Goal: Find specific page/section: Find specific page/section

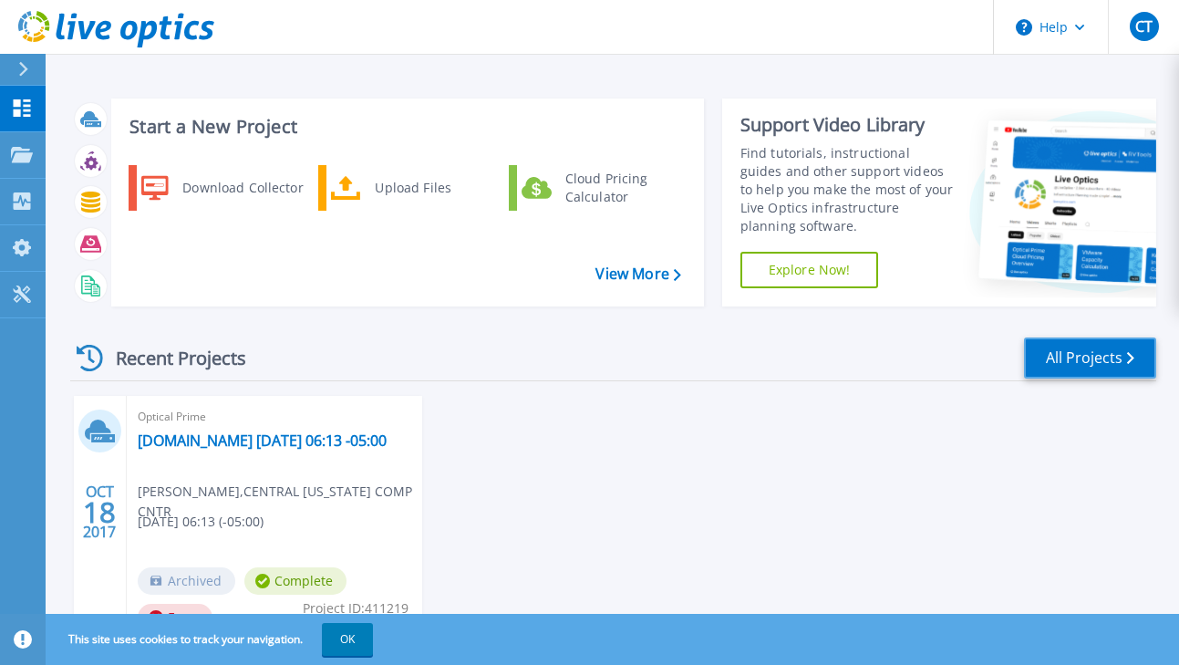
click at [1088, 346] on link "All Projects" at bounding box center [1090, 357] width 132 height 41
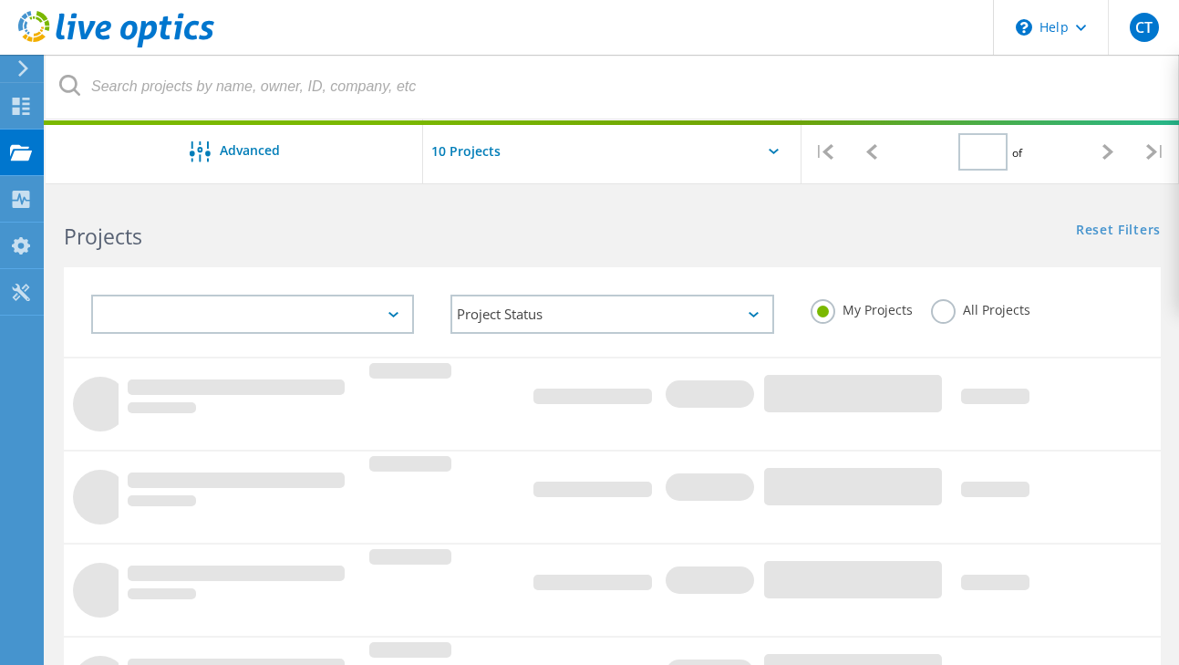
type input "1"
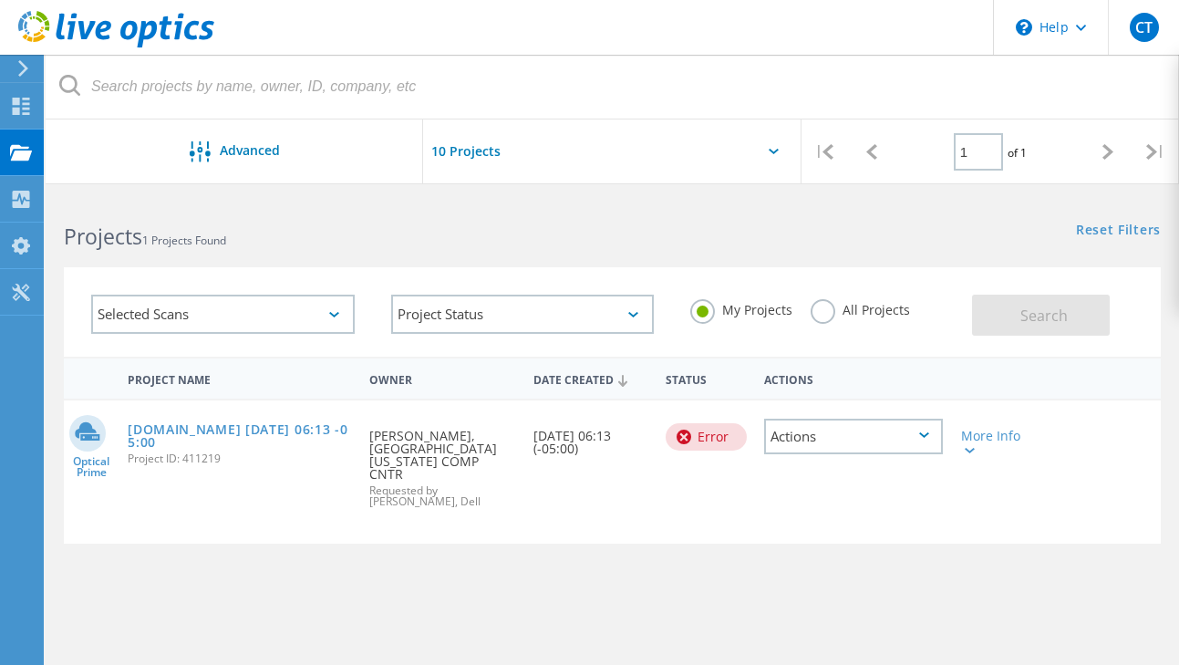
click at [819, 299] on label "All Projects" at bounding box center [860, 307] width 99 height 17
click at [0, 0] on input "All Projects" at bounding box center [0, 0] width 0 height 0
click at [1028, 305] on span "Search" at bounding box center [1043, 315] width 47 height 20
click at [605, 119] on input "text" at bounding box center [514, 151] width 182 height 64
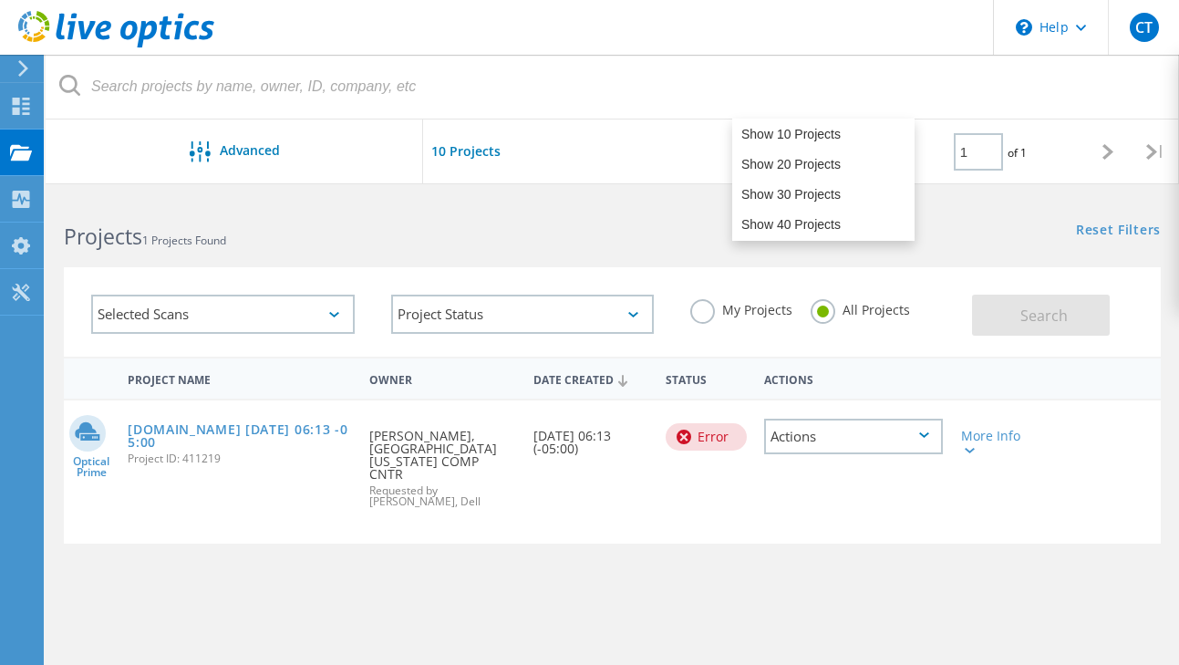
click at [605, 119] on input "text" at bounding box center [514, 151] width 182 height 64
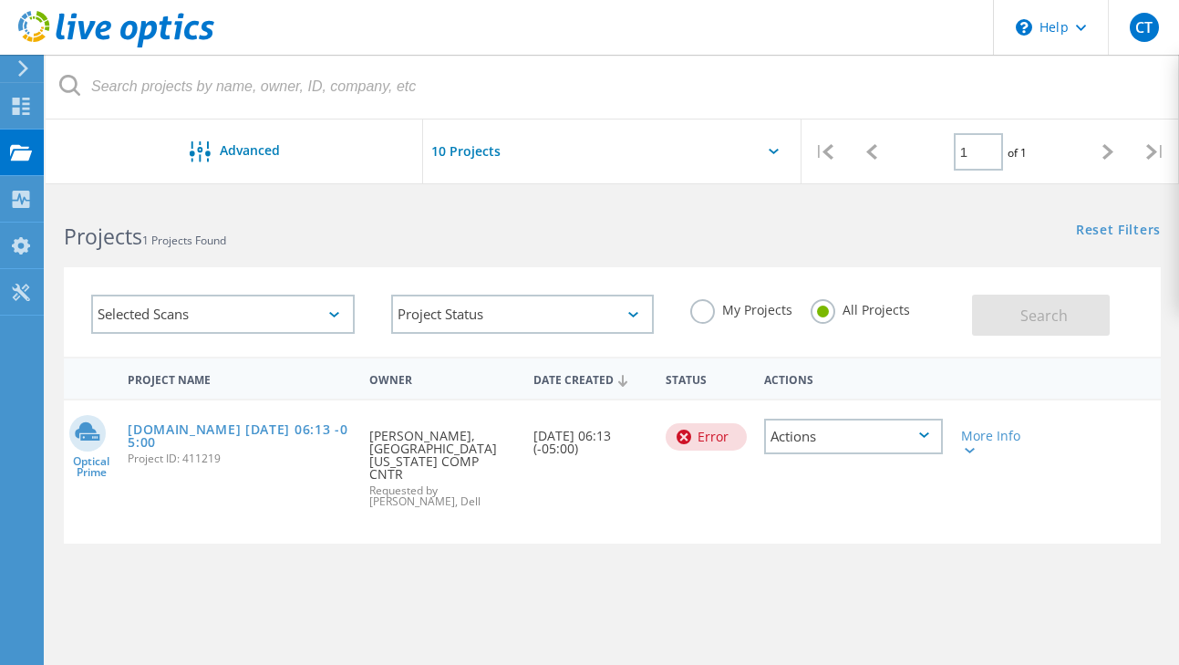
click at [523, 222] on h2 "Projects 1 Projects Found" at bounding box center [329, 237] width 530 height 30
click at [65, 200] on div "Collectors" at bounding box center [92, 198] width 81 height 13
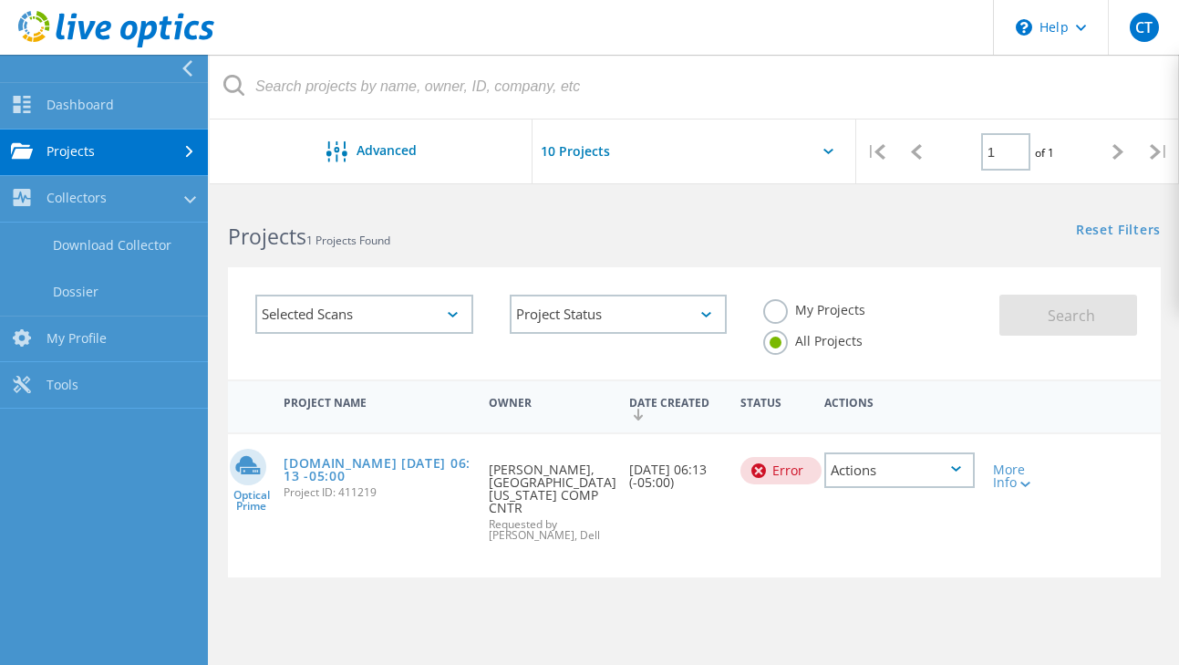
click at [137, 143] on link "Projects" at bounding box center [104, 152] width 208 height 47
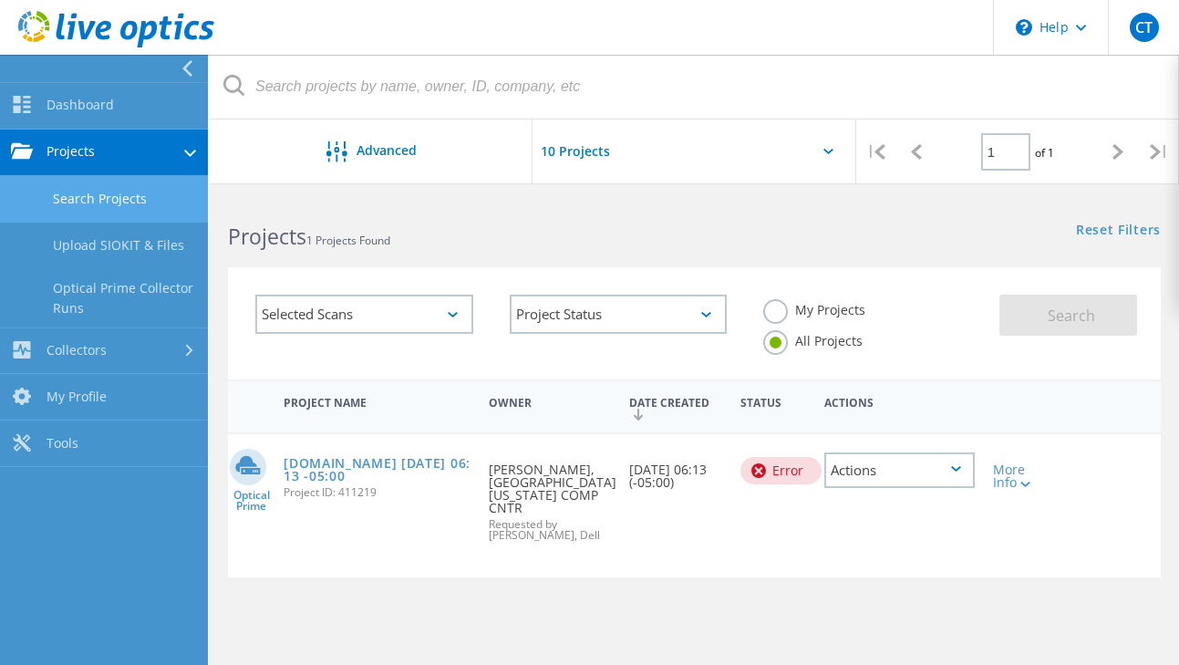
click at [131, 140] on link "Projects" at bounding box center [104, 152] width 208 height 47
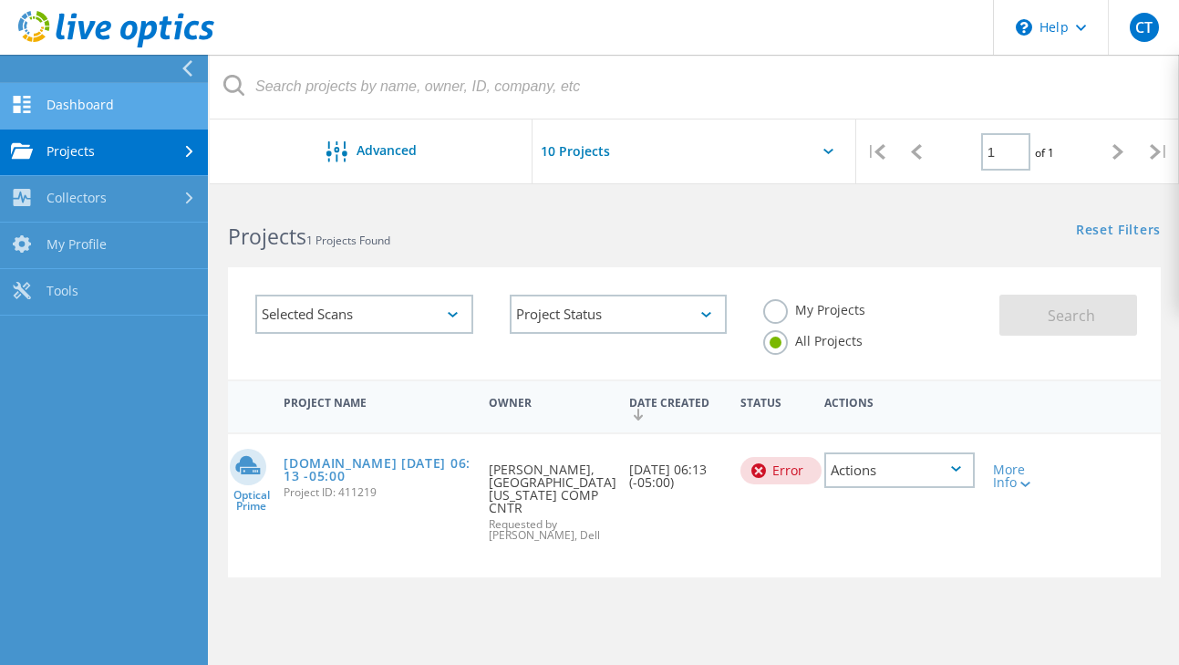
click at [120, 100] on link "Dashboard" at bounding box center [104, 106] width 208 height 47
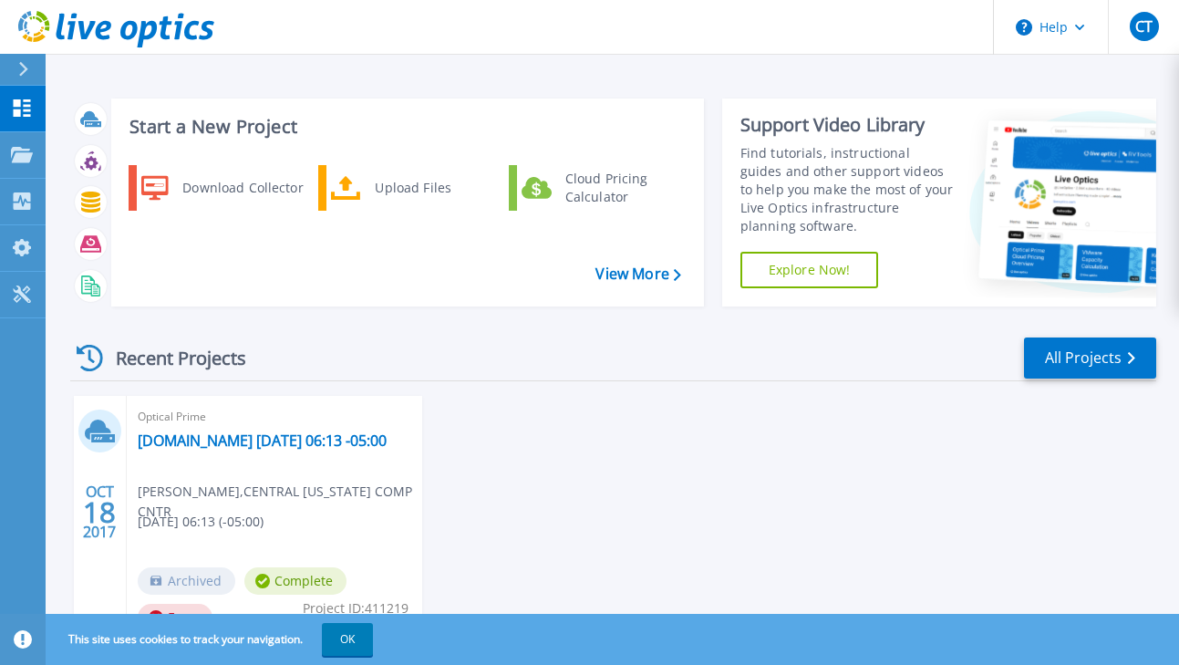
click at [568, 434] on div "[DATE] Optical Prime [DOMAIN_NAME] [DATE] 06:13 -05:00 [PERSON_NAME] , [GEOGRAP…" at bounding box center [606, 532] width 1101 height 273
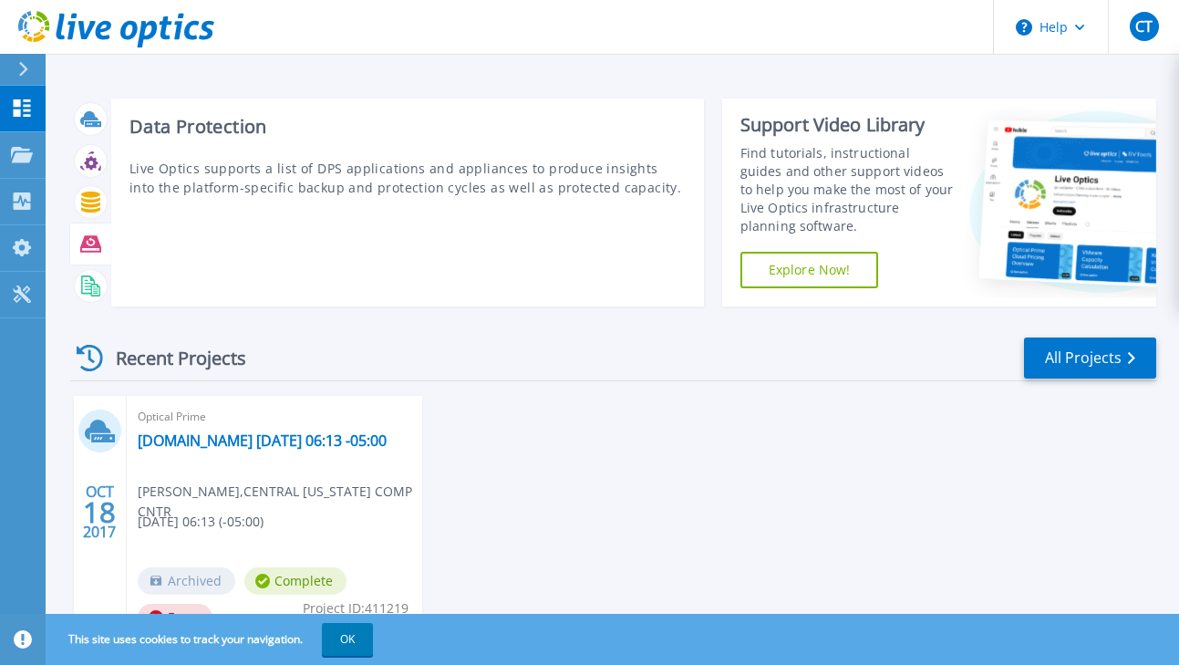
click at [85, 245] on icon at bounding box center [90, 243] width 21 height 16
click at [90, 243] on icon at bounding box center [90, 243] width 21 height 16
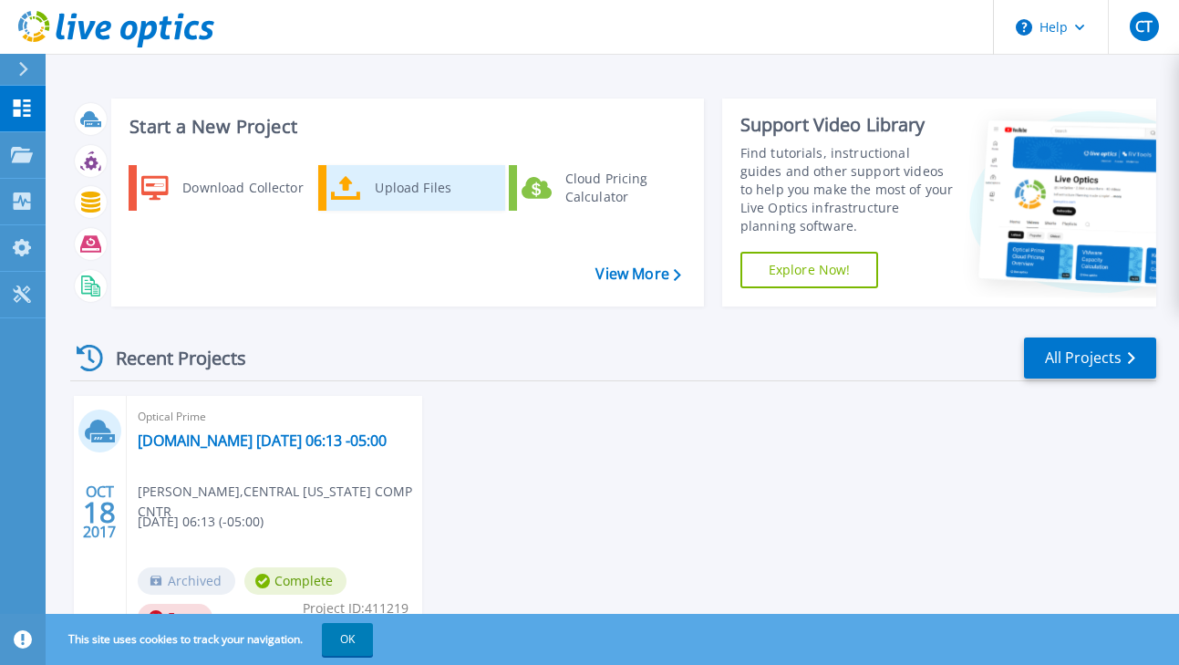
click at [395, 184] on div "Upload Files" at bounding box center [433, 188] width 135 height 36
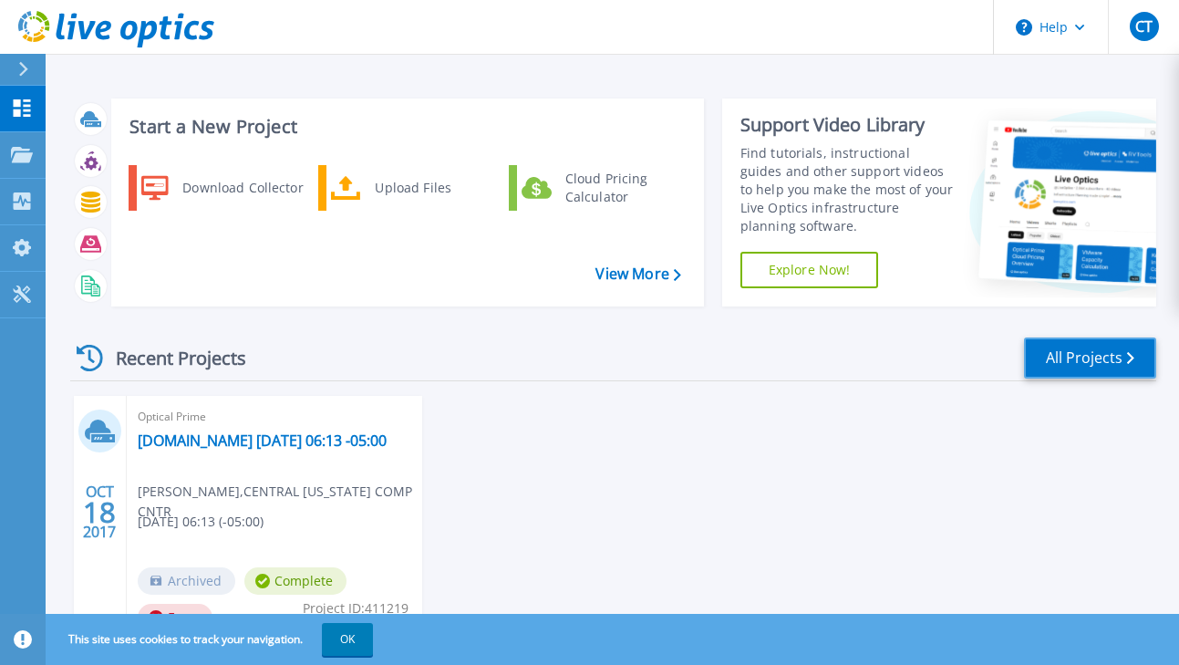
click at [1093, 357] on link "All Projects" at bounding box center [1090, 357] width 132 height 41
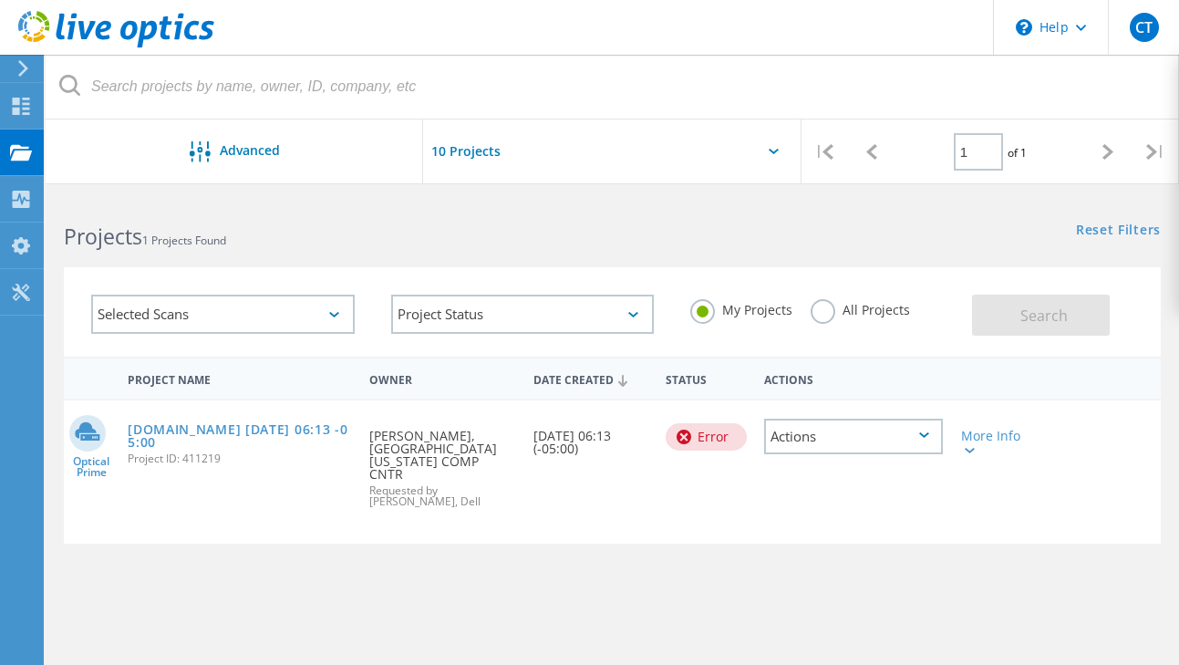
click at [480, 562] on div "Project Name Owner Date Created Status Actions Optical Prime [DOMAIN_NAME] [DAT…" at bounding box center [612, 594] width 1097 height 474
click at [333, 295] on div "Selected Scans" at bounding box center [223, 314] width 264 height 39
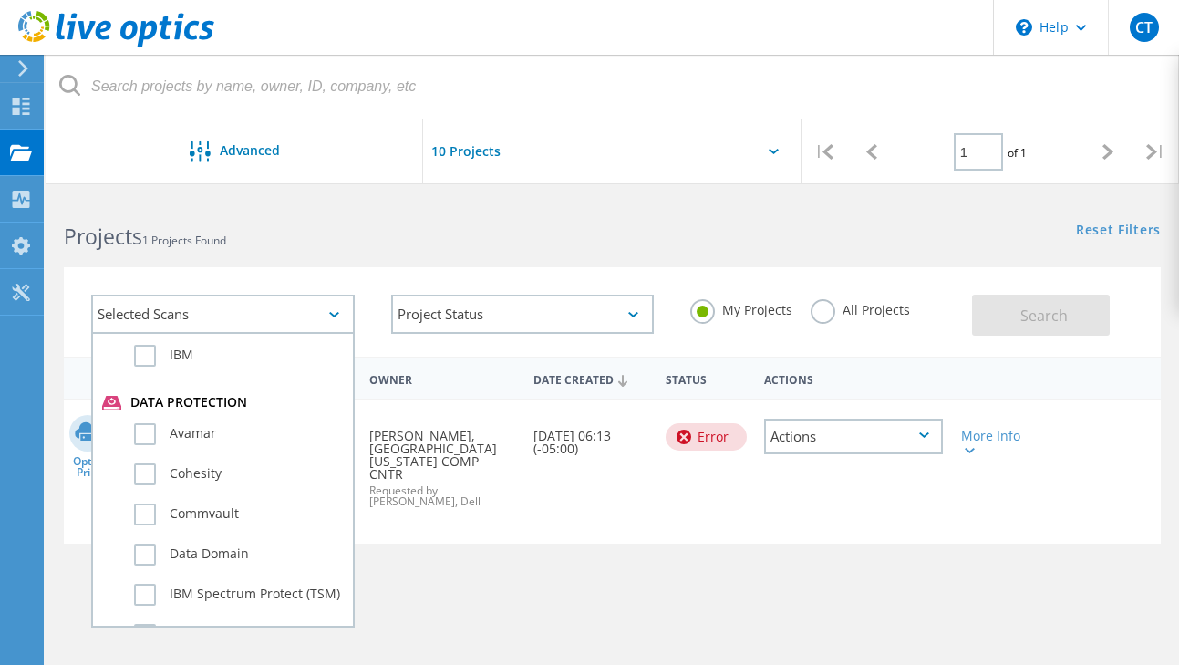
scroll to position [932, 0]
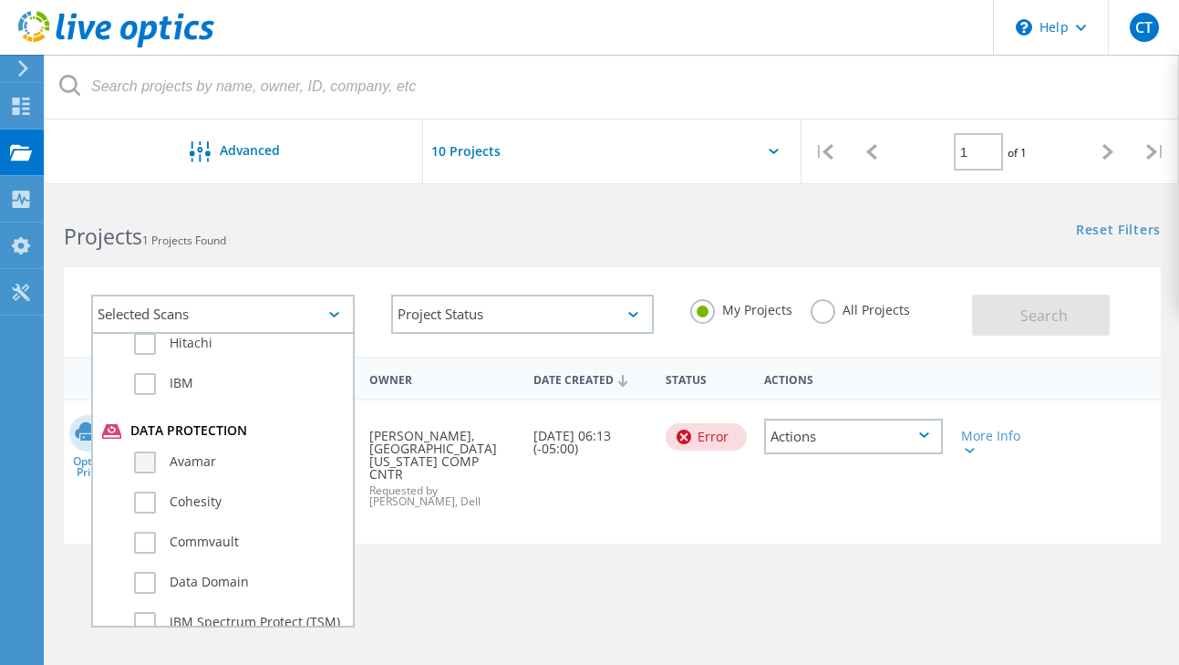
click at [145, 451] on label "Avamar" at bounding box center [239, 462] width 210 height 22
click at [0, 0] on input "Avamar" at bounding box center [0, 0] width 0 height 0
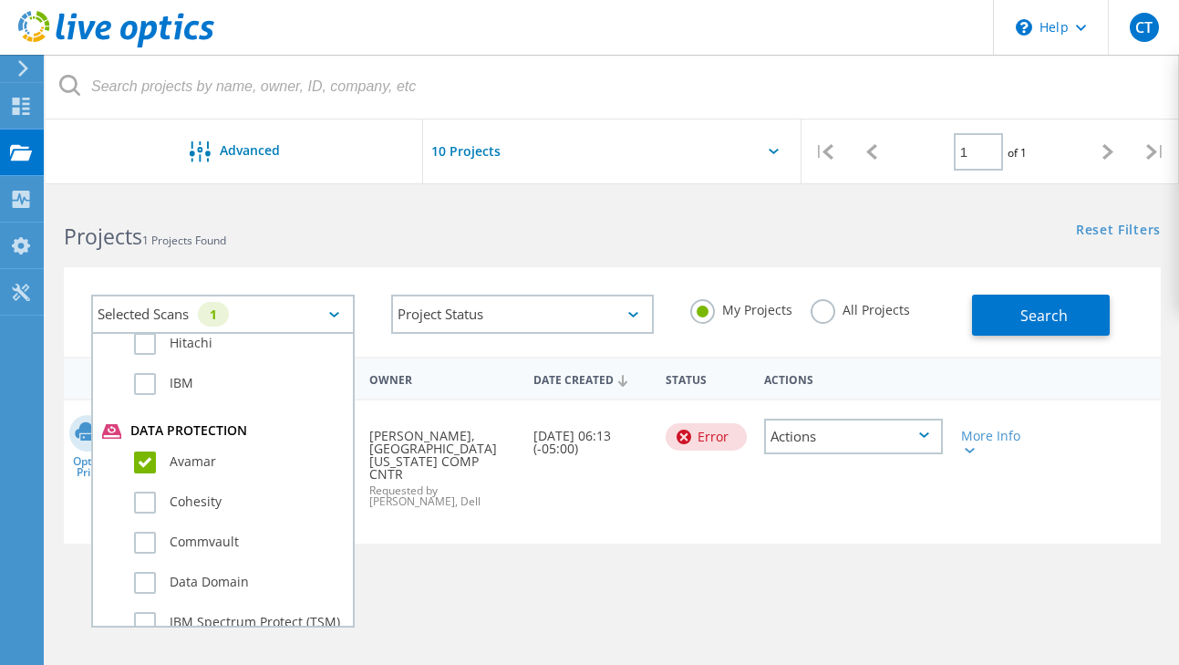
click at [762, 490] on div "Project Name Owner Date Created Status Actions Optical Prime esx5-3.erdc.k12.mn…" at bounding box center [612, 594] width 1097 height 474
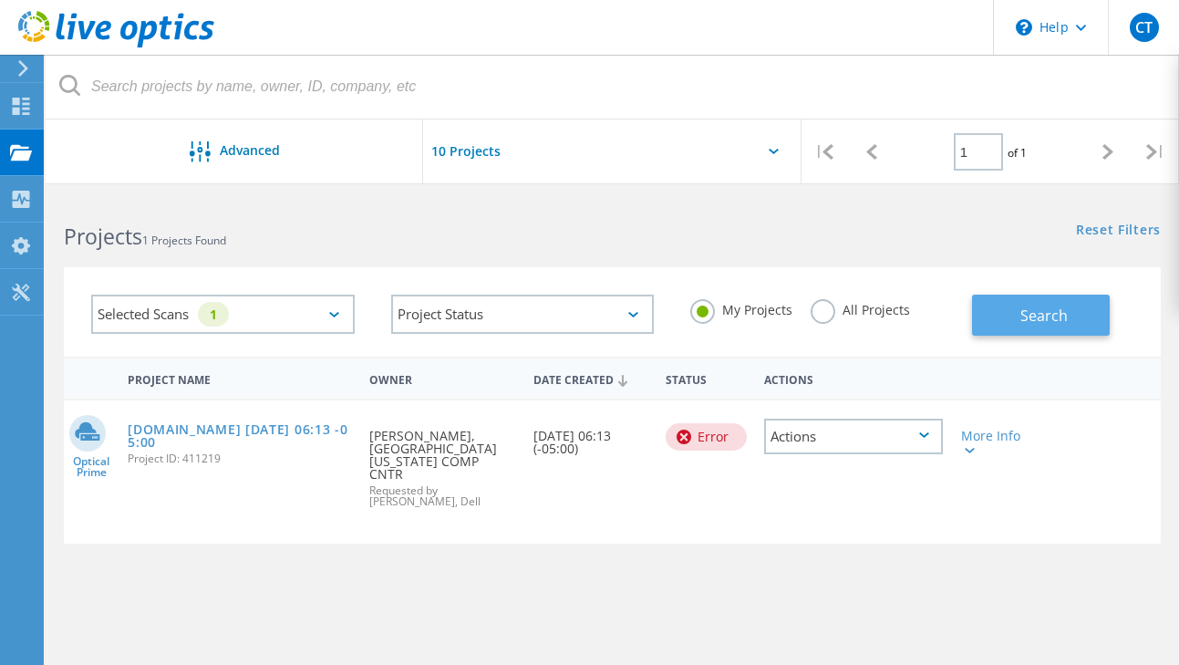
click at [1024, 295] on button "Search" at bounding box center [1041, 315] width 138 height 41
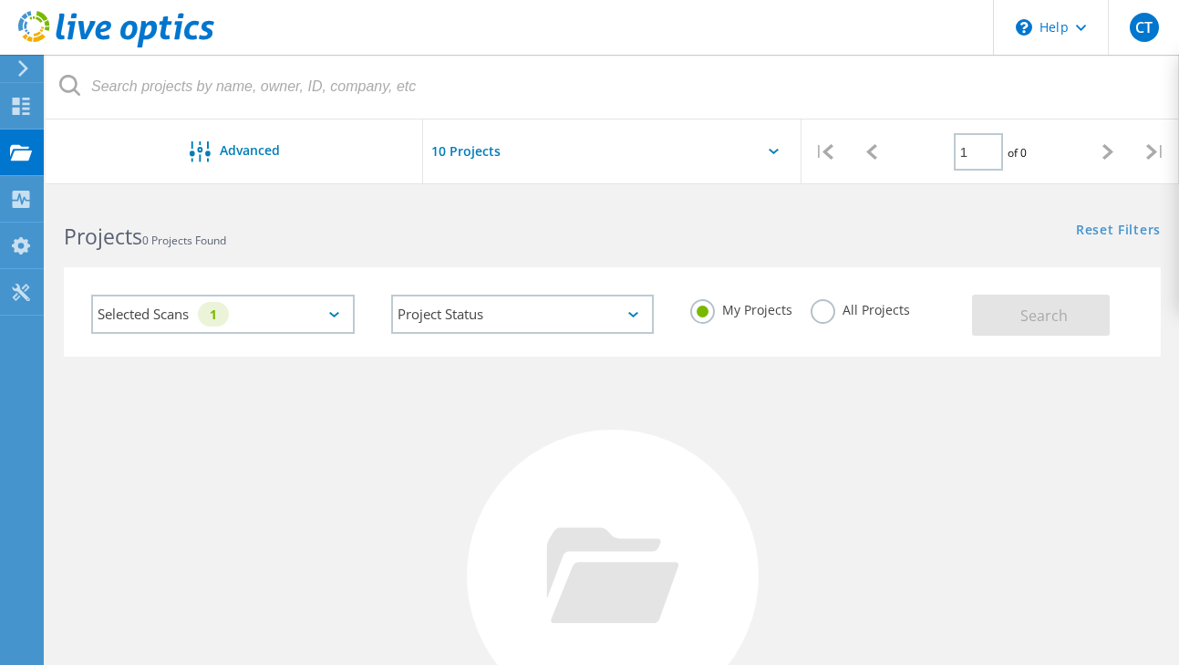
click at [816, 299] on label "All Projects" at bounding box center [860, 307] width 99 height 17
click at [0, 0] on input "All Projects" at bounding box center [0, 0] width 0 height 0
click at [1078, 295] on button "Search" at bounding box center [1041, 315] width 138 height 41
click at [327, 295] on div "Selected Scans 1" at bounding box center [223, 314] width 264 height 39
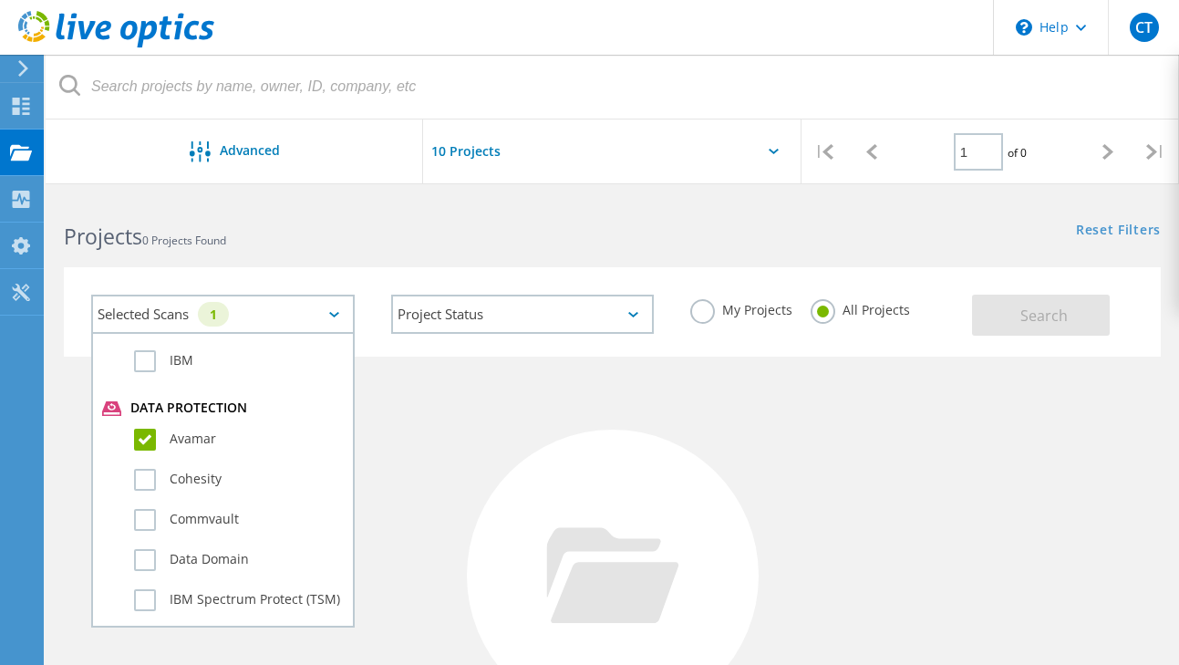
scroll to position [966, 0]
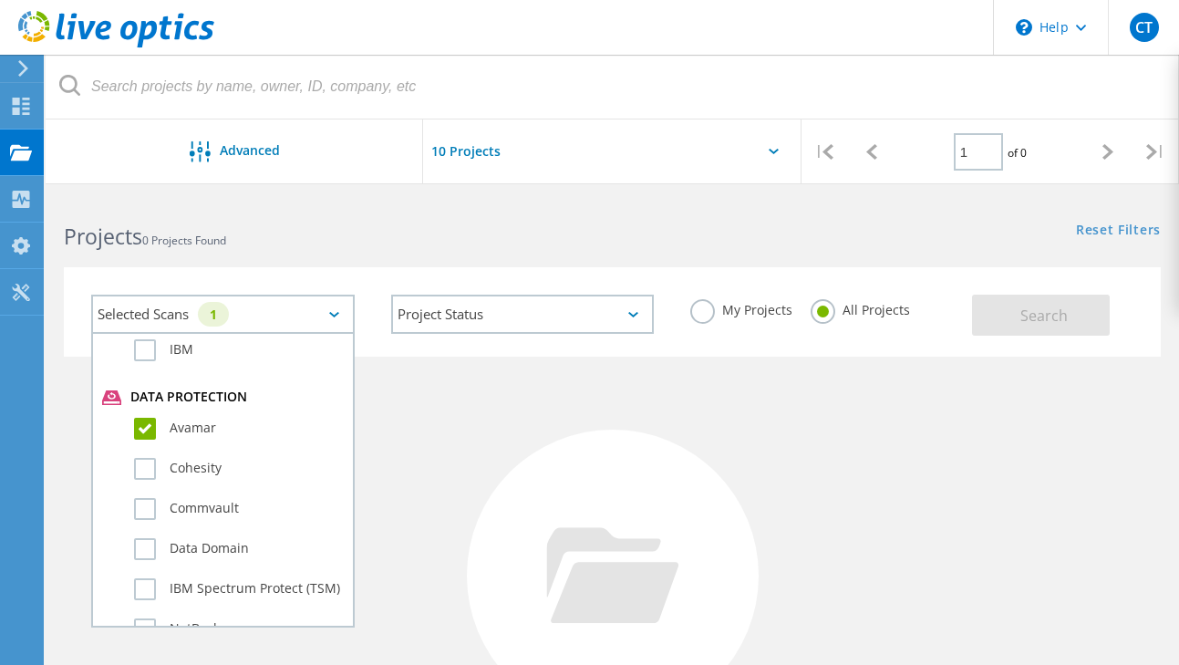
click at [145, 418] on label "Avamar" at bounding box center [239, 429] width 210 height 22
click at [0, 0] on input "Avamar" at bounding box center [0, 0] width 0 height 0
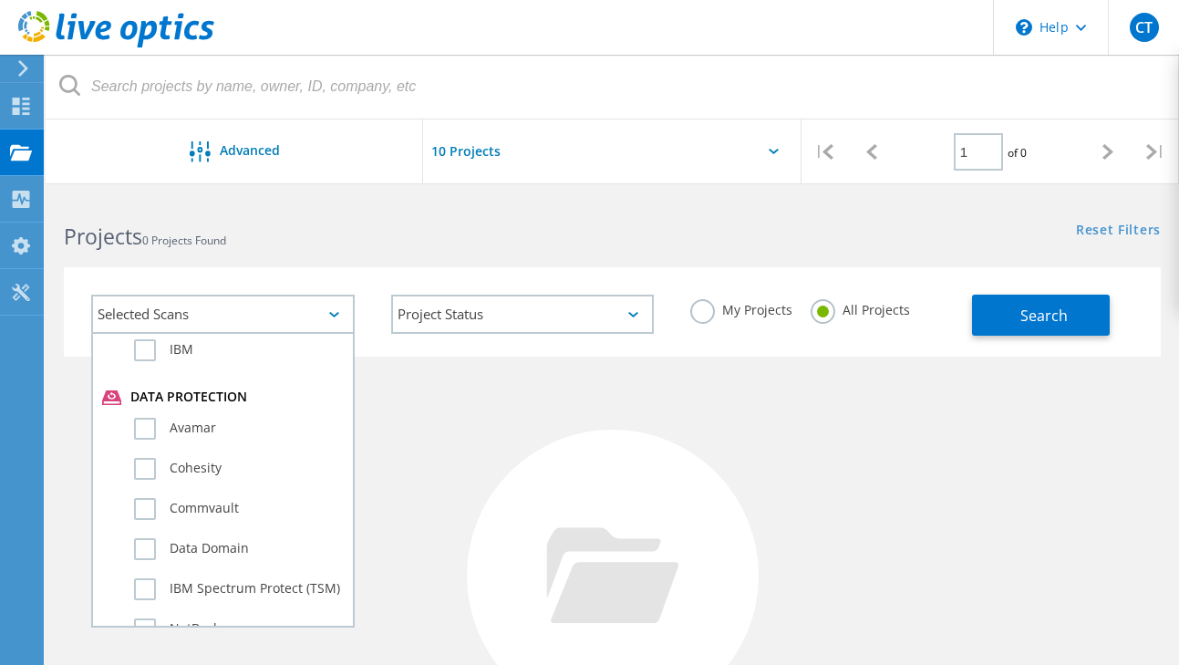
click at [440, 386] on div "No Projects Found Try refining your search." at bounding box center [612, 592] width 1097 height 471
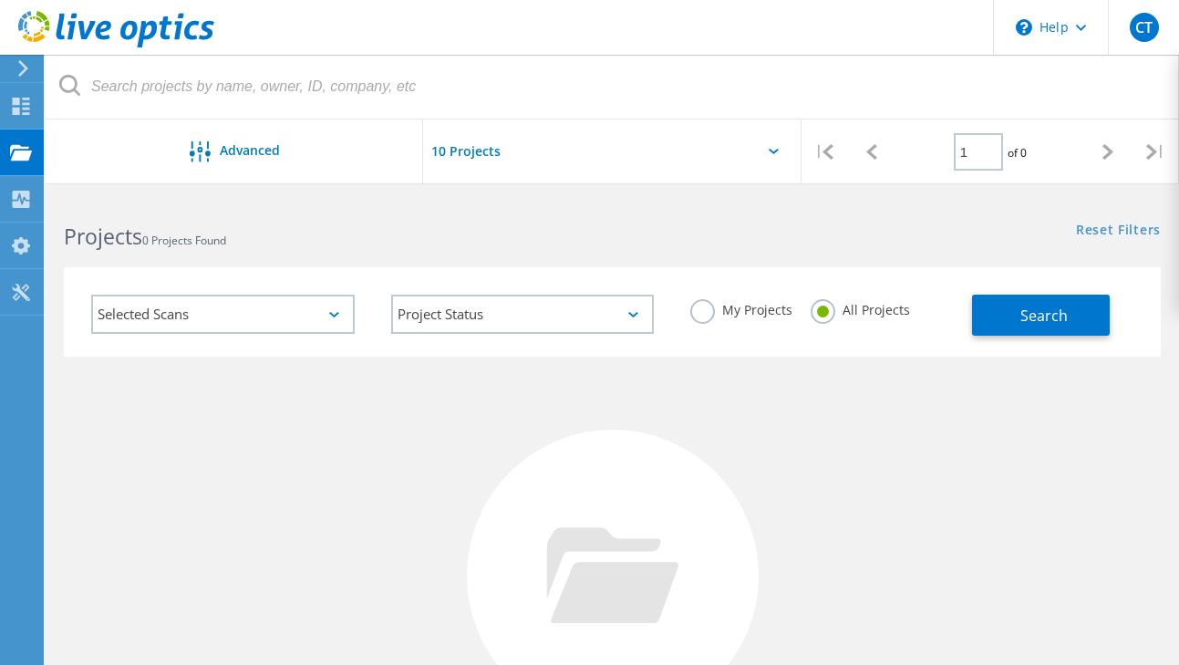
click at [440, 386] on div "No Projects Found Try refining your search." at bounding box center [612, 592] width 1097 height 471
click at [26, 106] on icon at bounding box center [21, 106] width 22 height 17
